Goal: Information Seeking & Learning: Learn about a topic

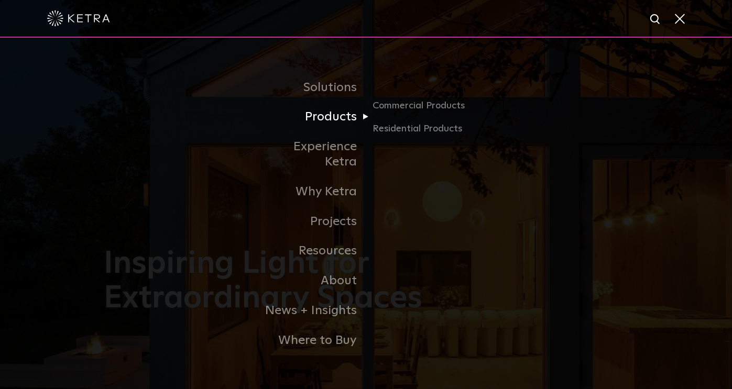
click at [345, 127] on link "Products" at bounding box center [312, 117] width 107 height 30
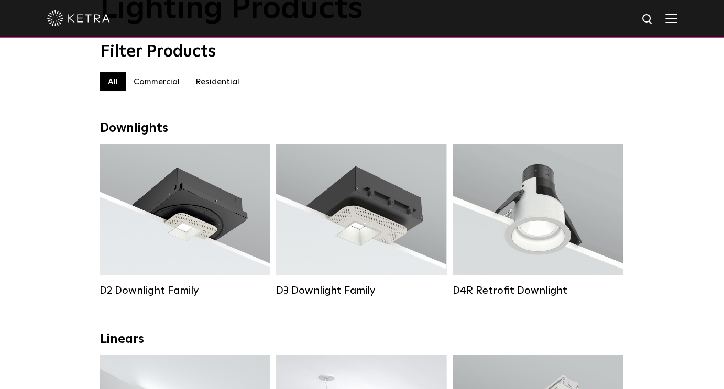
scroll to position [105, 0]
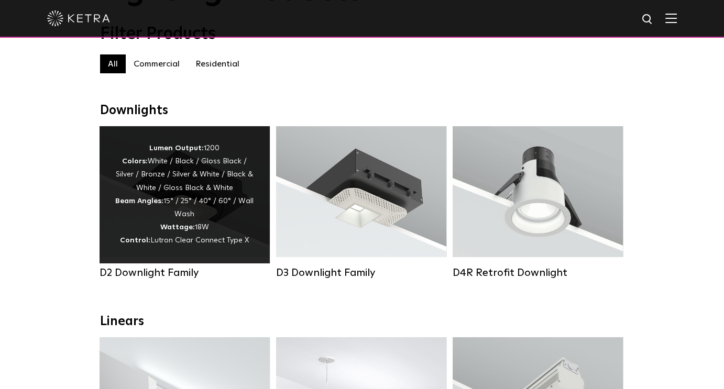
click at [219, 198] on div "Lumen Output: 1200 Colors: White / Black / Gloss Black / Silver / Bronze / Silv…" at bounding box center [184, 195] width 139 height 106
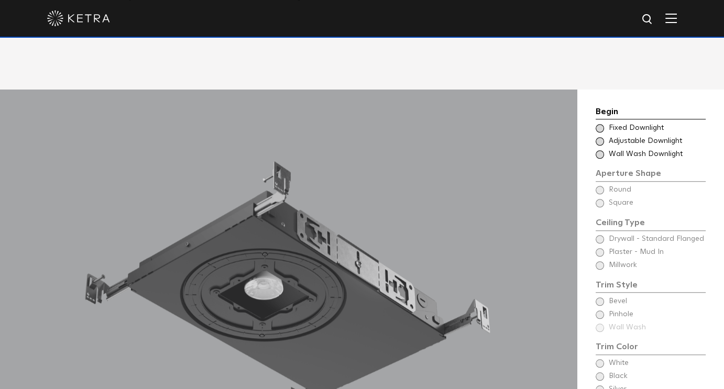
scroll to position [786, 0]
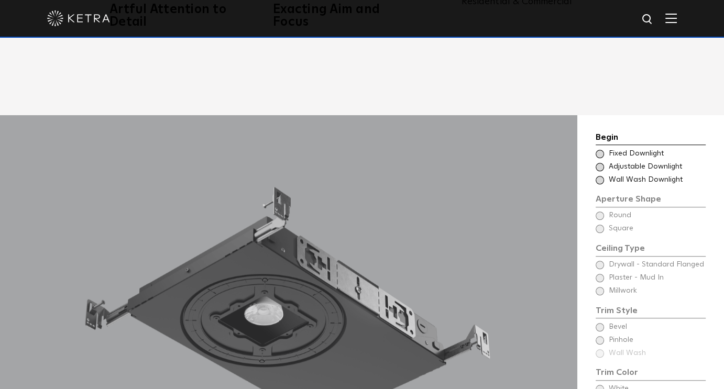
click at [598, 150] on span at bounding box center [600, 154] width 8 height 8
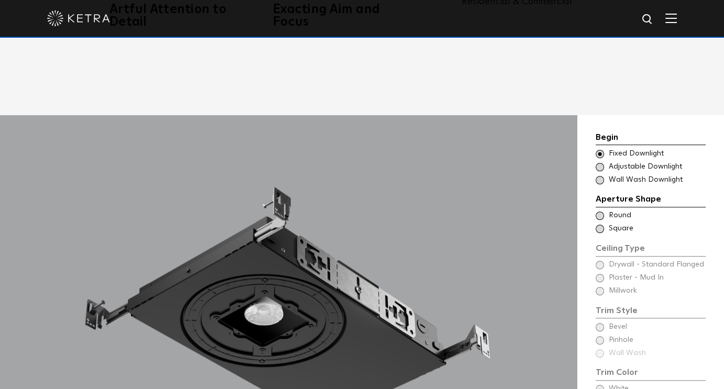
click at [599, 163] on span at bounding box center [600, 167] width 8 height 8
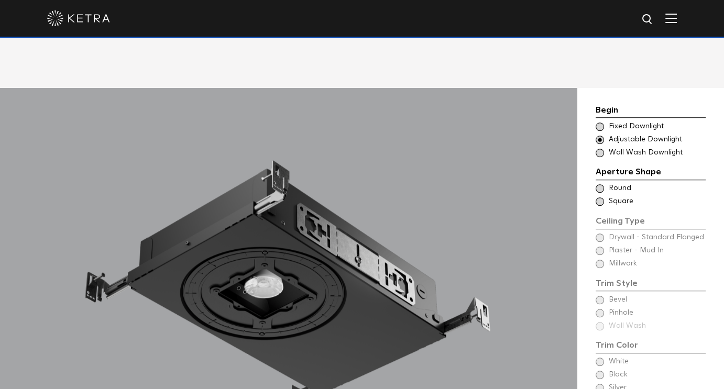
scroll to position [838, 0]
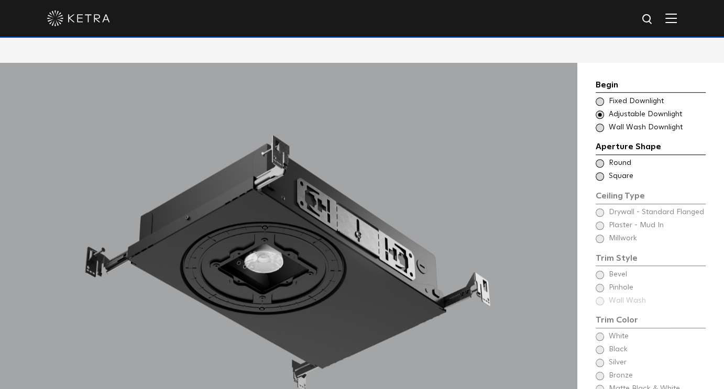
click at [602, 159] on span at bounding box center [600, 163] width 8 height 8
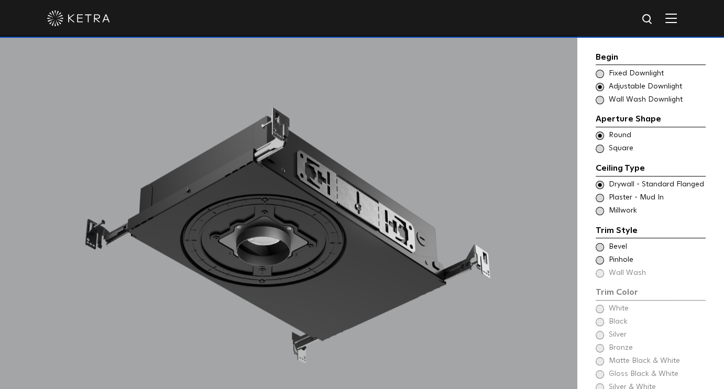
scroll to position [891, 0]
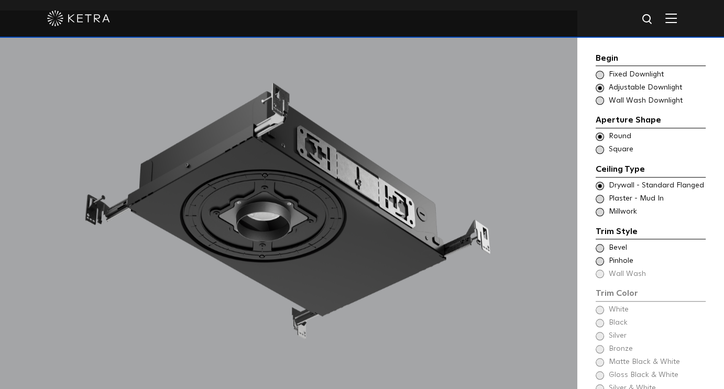
click at [602, 195] on span at bounding box center [600, 199] width 8 height 8
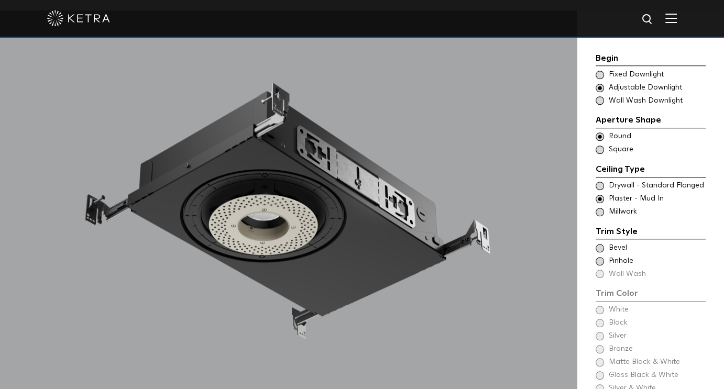
click at [600, 182] on span at bounding box center [600, 186] width 8 height 8
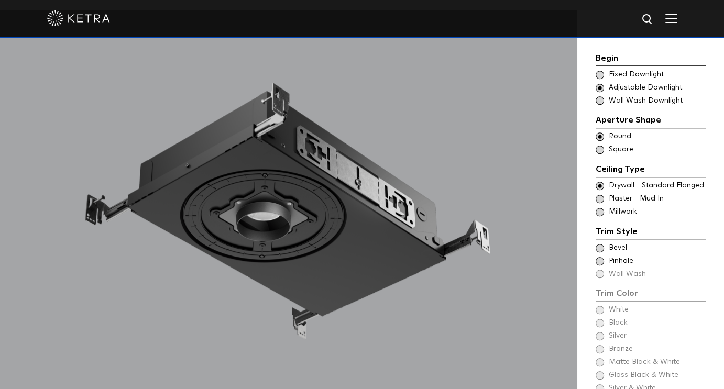
click at [599, 195] on span at bounding box center [600, 199] width 8 height 8
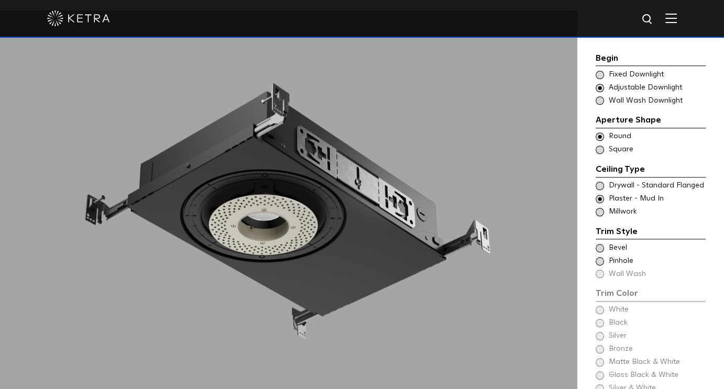
click at [600, 244] on span at bounding box center [600, 248] width 8 height 8
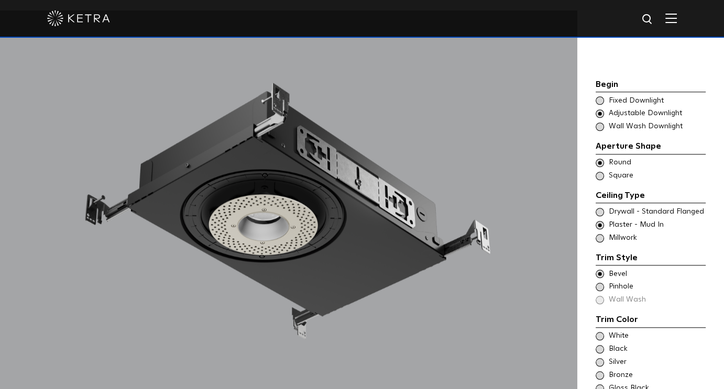
click at [596, 283] on span at bounding box center [600, 287] width 8 height 8
click at [596, 269] on div "Trim Color - Round - Flangeless Bevel" at bounding box center [651, 274] width 110 height 10
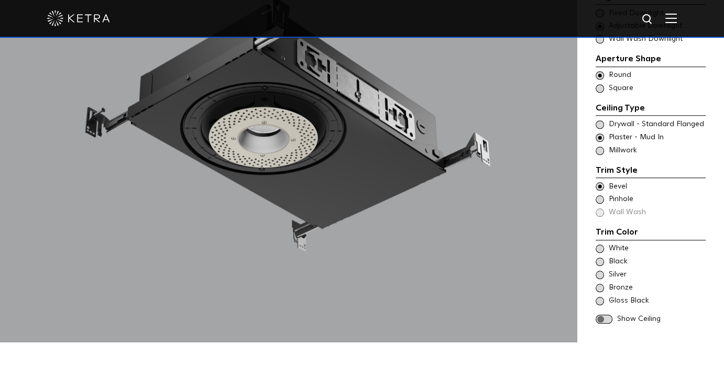
scroll to position [996, 0]
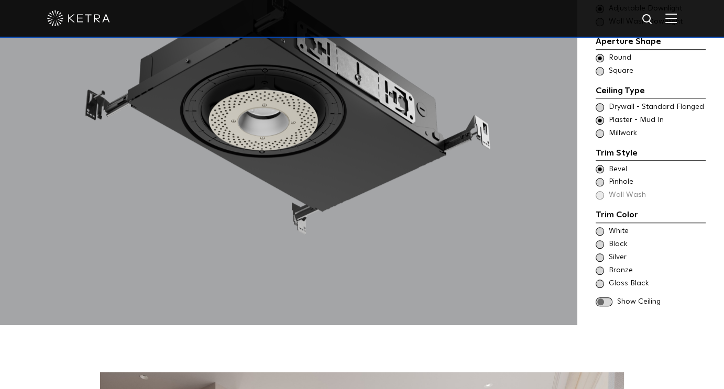
click at [597, 227] on span at bounding box center [600, 231] width 8 height 8
click at [608, 298] on span at bounding box center [604, 302] width 17 height 9
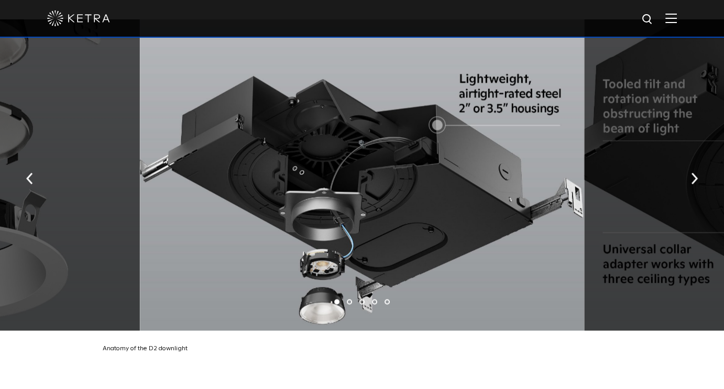
scroll to position [1729, 0]
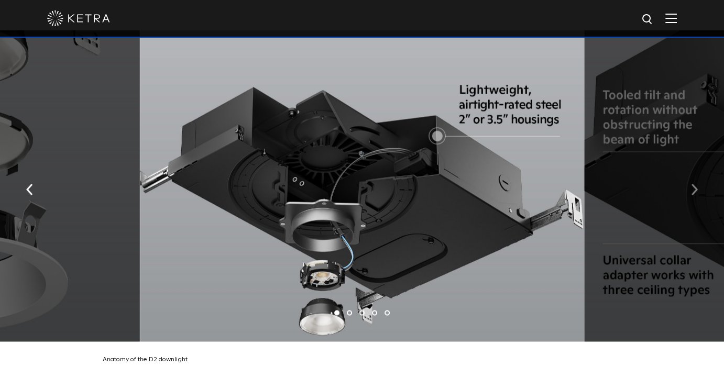
click at [696, 184] on img "button" at bounding box center [694, 190] width 7 height 12
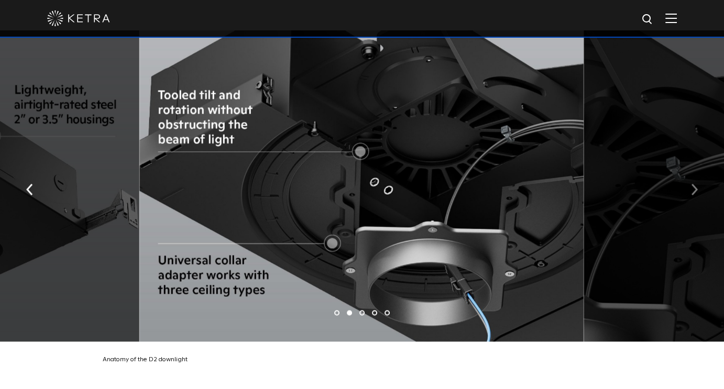
click at [696, 184] on img "button" at bounding box center [694, 190] width 7 height 12
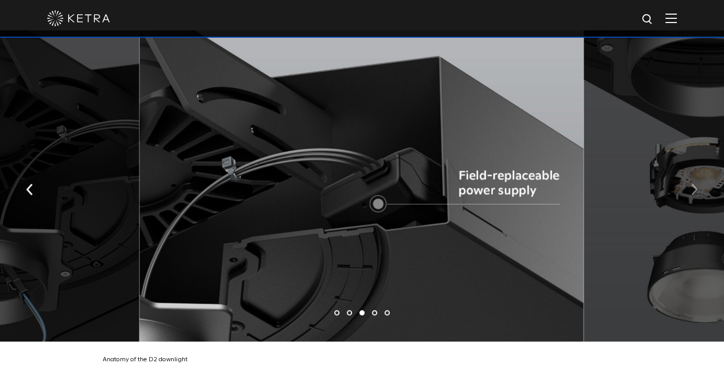
click at [696, 184] on img "button" at bounding box center [694, 190] width 7 height 12
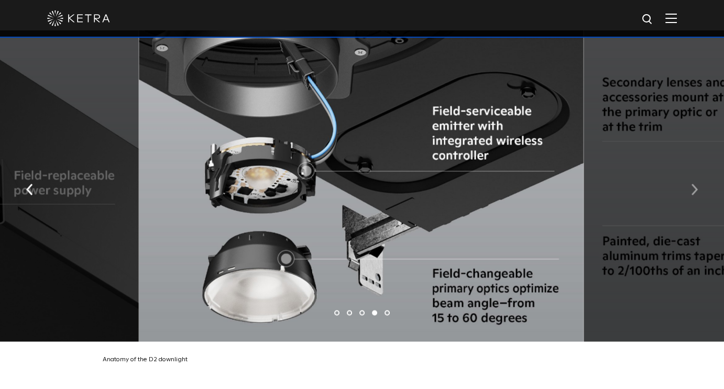
click at [696, 184] on img "button" at bounding box center [694, 190] width 7 height 12
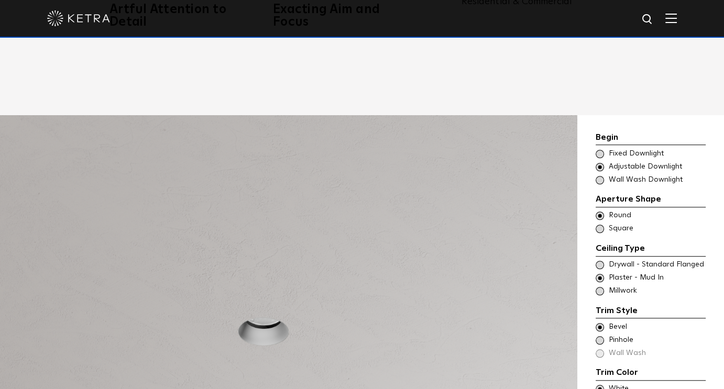
scroll to position [838, 0]
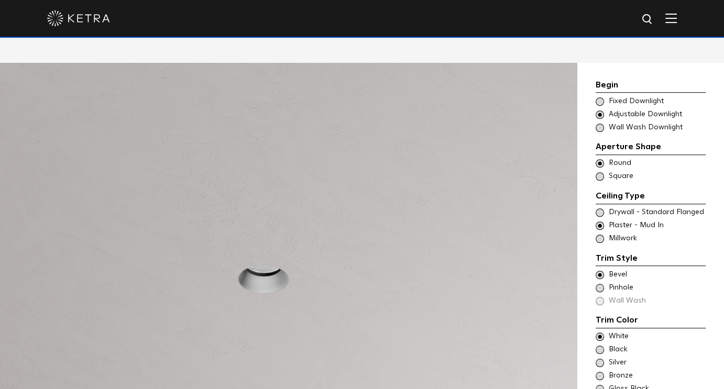
click at [599, 209] on span at bounding box center [600, 213] width 8 height 8
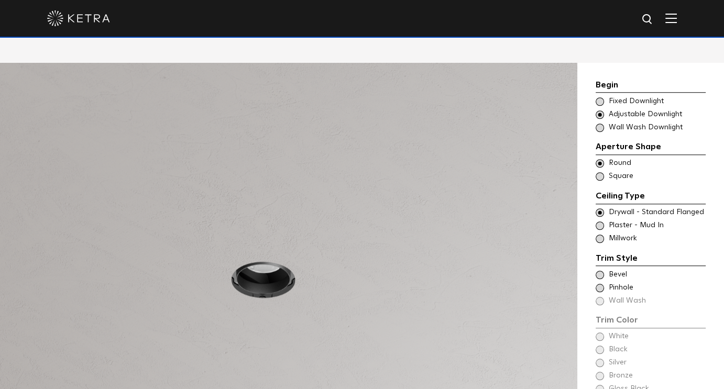
click at [598, 271] on span at bounding box center [600, 275] width 8 height 8
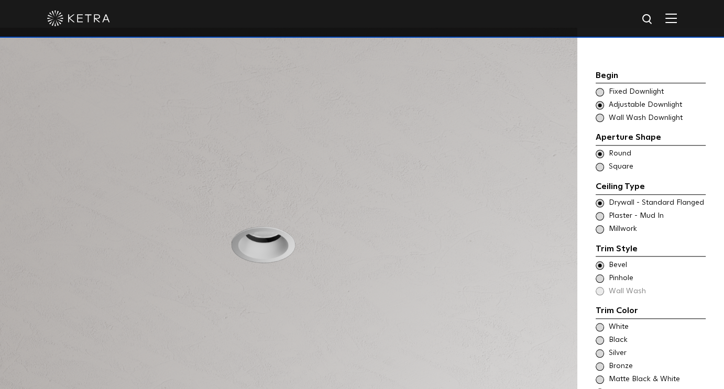
scroll to position [891, 0]
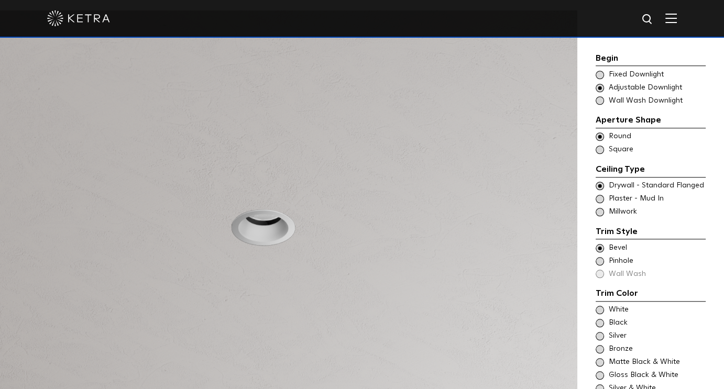
click at [603, 257] on span at bounding box center [600, 261] width 8 height 8
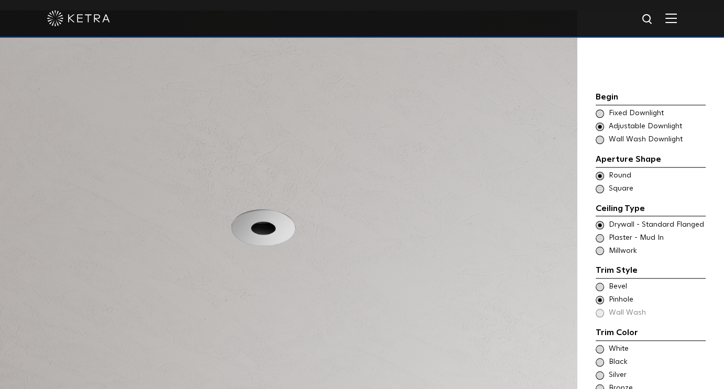
click at [599, 283] on span at bounding box center [600, 287] width 8 height 8
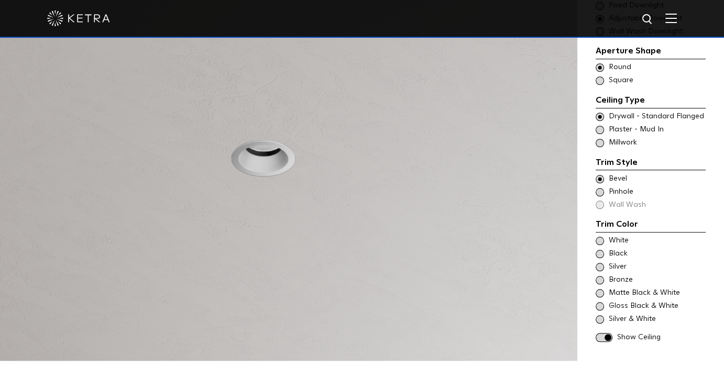
scroll to position [943, 0]
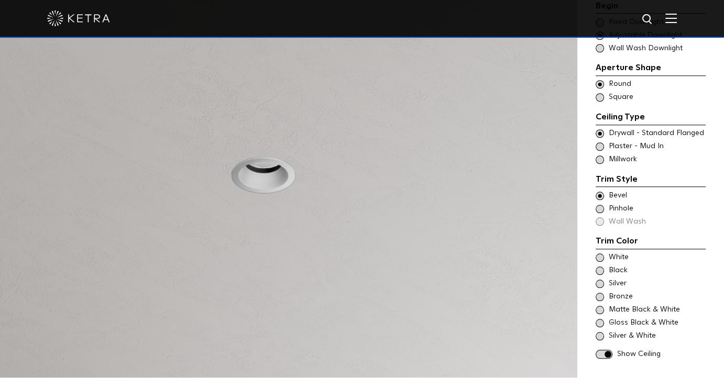
click at [600, 267] on span at bounding box center [600, 271] width 8 height 8
click at [602, 280] on span at bounding box center [600, 284] width 8 height 8
click at [598, 254] on span at bounding box center [600, 258] width 8 height 8
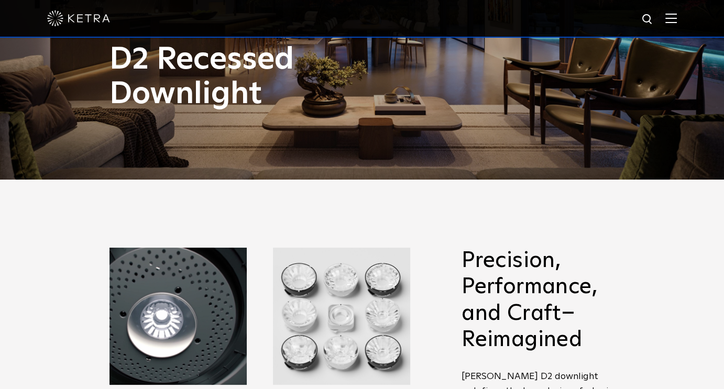
scroll to position [157, 0]
